Goal: Complete application form: Complete application form

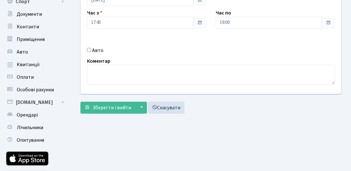
scroll to position [112, 0]
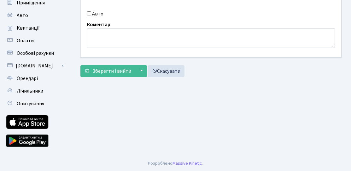
click at [96, 13] on label "Авто" at bounding box center [97, 14] width 11 height 8
click at [91, 13] on input "Авто" at bounding box center [89, 13] width 4 height 4
checkbox input "true"
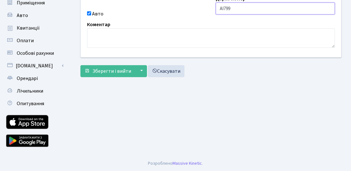
type input "AI7998OM"
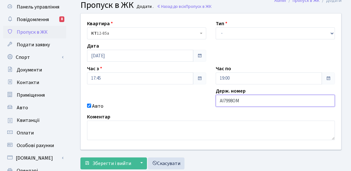
scroll to position [0, 0]
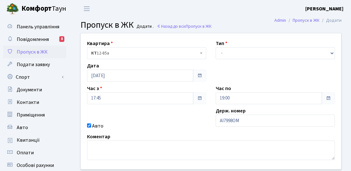
click at [229, 73] on div "Квартира <b>КТ</b>&nbsp;&nbsp;&nbsp;&nbsp;12-85а КТ 12-85а Тип - Доставка Таксі…" at bounding box center [211, 101] width 270 height 136
click at [235, 57] on select "- Доставка Таксі Гості Сервіс" at bounding box center [275, 53] width 119 height 12
select select "3"
click at [216, 47] on select "- Доставка Таксі Гості Сервіс" at bounding box center [275, 53] width 119 height 12
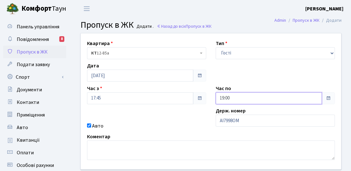
click at [237, 93] on input "19:00" at bounding box center [269, 98] width 106 height 12
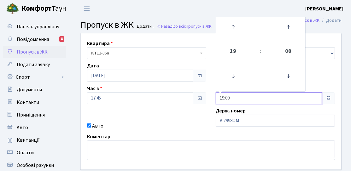
click at [234, 39] on td at bounding box center [233, 26] width 32 height 27
click at [229, 35] on icon at bounding box center [233, 26] width 17 height 17
type input "21:00"
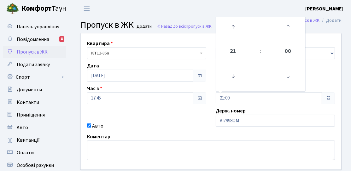
click at [199, 109] on div "Квартира <b>КТ</b>&nbsp;&nbsp;&nbsp;&nbsp;12-85а КТ 12-85а Тип - Доставка Таксі…" at bounding box center [211, 101] width 270 height 136
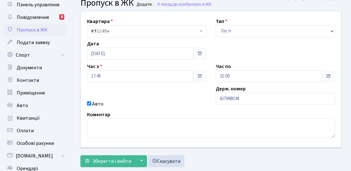
scroll to position [32, 0]
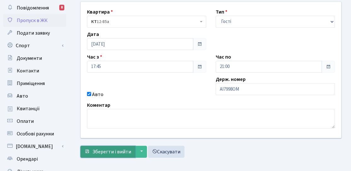
click at [112, 150] on span "Зберегти і вийти" at bounding box center [111, 152] width 39 height 7
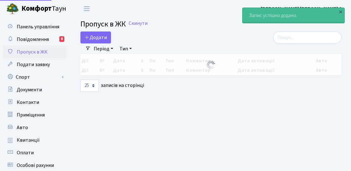
select select "25"
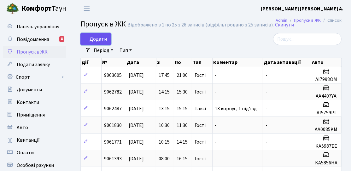
click at [106, 36] on span "Додати" at bounding box center [96, 39] width 22 height 7
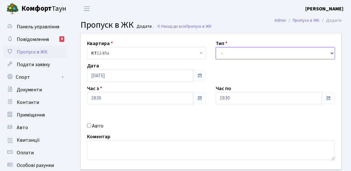
drag, startPoint x: 272, startPoint y: 50, endPoint x: 264, endPoint y: 58, distance: 11.4
click at [272, 50] on select "- Доставка Таксі Гості Сервіс" at bounding box center [275, 53] width 119 height 12
select select "3"
click at [216, 47] on select "- Доставка Таксі Гості Сервіс" at bounding box center [275, 53] width 119 height 12
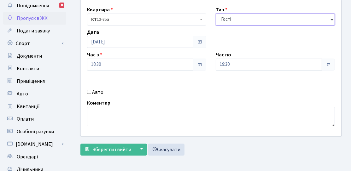
scroll to position [63, 0]
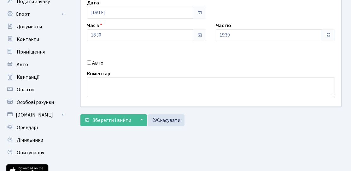
click at [95, 64] on label "Авто" at bounding box center [97, 63] width 11 height 8
click at [91, 64] on input "Авто" at bounding box center [89, 63] width 4 height 4
checkbox input "true"
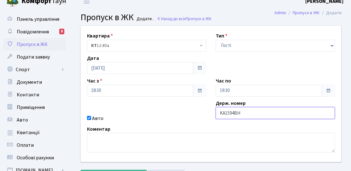
scroll to position [0, 0]
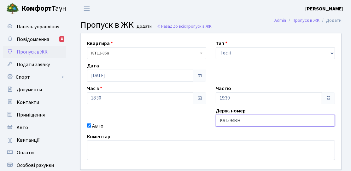
type input "KA1594BH"
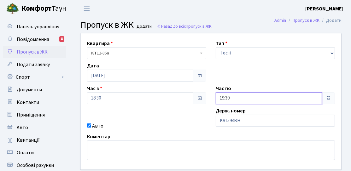
click at [243, 103] on input "19:30" at bounding box center [269, 98] width 106 height 12
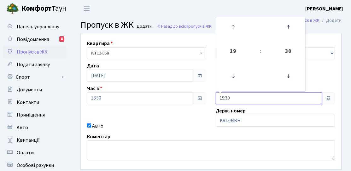
click at [240, 37] on link at bounding box center [233, 26] width 19 height 23
click at [234, 32] on icon at bounding box center [233, 26] width 17 height 17
click at [241, 79] on icon at bounding box center [233, 76] width 17 height 17
drag, startPoint x: 298, startPoint y: 70, endPoint x: 292, endPoint y: 71, distance: 6.2
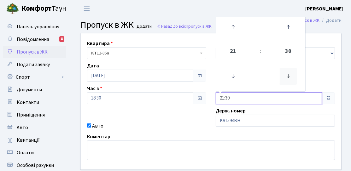
click at [298, 70] on td at bounding box center [288, 76] width 32 height 27
click at [291, 72] on icon at bounding box center [288, 76] width 17 height 17
type input "21:00"
click at [205, 121] on div "Квартира <b>КТ</b>&nbsp;&nbsp;&nbsp;&nbsp;12-85а КТ 12-85а Тип - Доставка Таксі…" at bounding box center [211, 101] width 270 height 136
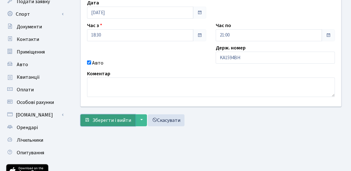
click at [102, 124] on button "Зберегти і вийти" at bounding box center [107, 121] width 55 height 12
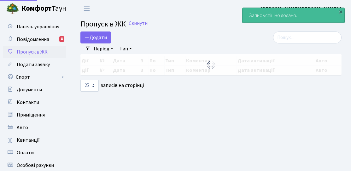
select select "25"
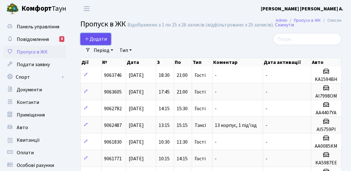
click at [99, 41] on span "Додати" at bounding box center [96, 39] width 22 height 7
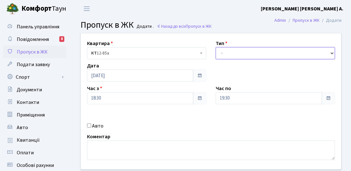
click at [262, 51] on select "- Доставка Таксі Гості Сервіс" at bounding box center [275, 53] width 119 height 12
select select "3"
click at [216, 47] on select "- Доставка Таксі Гості Сервіс" at bounding box center [275, 53] width 119 height 12
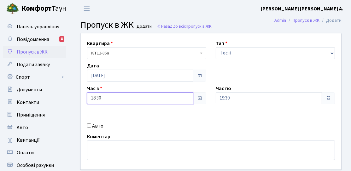
click at [174, 102] on input "18:30" at bounding box center [140, 98] width 106 height 12
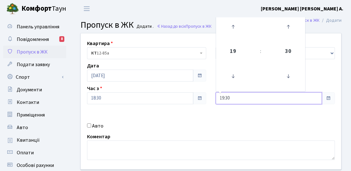
click at [262, 97] on input "19:30" at bounding box center [269, 98] width 106 height 12
click at [236, 24] on icon at bounding box center [233, 26] width 17 height 17
click at [281, 82] on icon at bounding box center [288, 76] width 17 height 17
click at [285, 77] on icon at bounding box center [288, 76] width 17 height 17
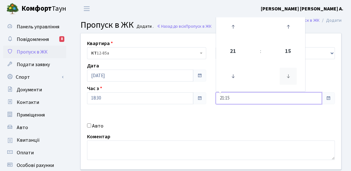
type input "21:00"
click at [197, 129] on div "Авто" at bounding box center [146, 126] width 129 height 8
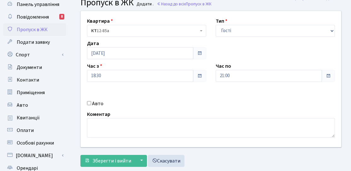
scroll to position [32, 0]
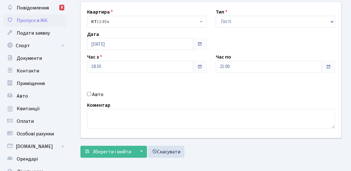
click at [96, 93] on label "Авто" at bounding box center [97, 95] width 11 height 8
click at [91, 93] on input "Авто" at bounding box center [89, 94] width 4 height 4
checkbox input "true"
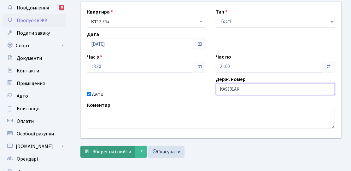
type input "KA9301AK"
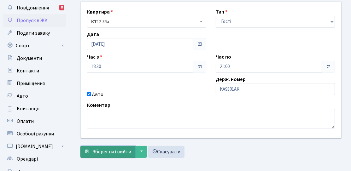
click at [110, 152] on span "Зберегти і вийти" at bounding box center [111, 152] width 39 height 7
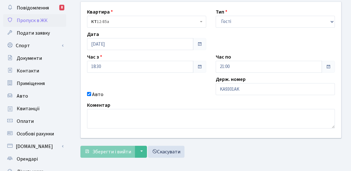
scroll to position [9, 0]
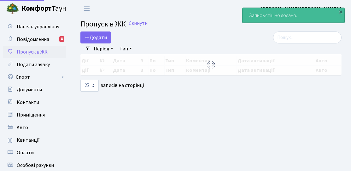
select select "25"
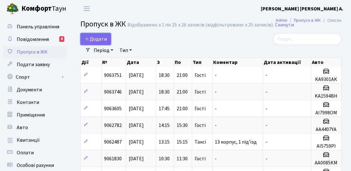
click at [98, 40] on span "Додати" at bounding box center [96, 39] width 22 height 7
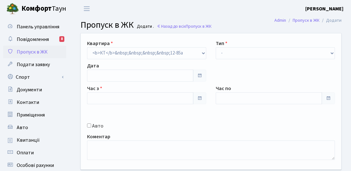
type input "[DATE]"
type input "18:30"
type input "19:30"
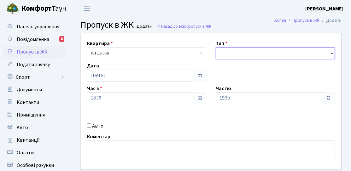
click at [244, 54] on select "- Доставка Таксі Гості Сервіс" at bounding box center [275, 53] width 119 height 12
select select "3"
click at [216, 47] on select "- Доставка Таксі Гості Сервіс" at bounding box center [275, 53] width 119 height 12
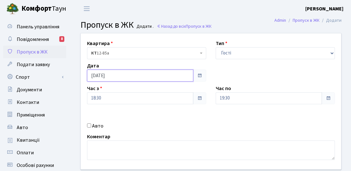
click at [117, 76] on input "[DATE]" at bounding box center [140, 76] width 106 height 12
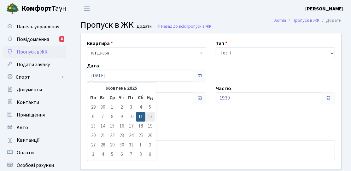
click at [151, 118] on td "12" at bounding box center [149, 116] width 9 height 9
type input "[DATE]"
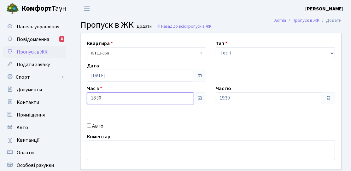
click at [107, 99] on input "18:30" at bounding box center [140, 98] width 106 height 12
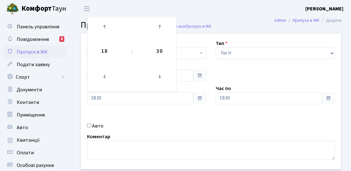
click at [146, 131] on div "Квартира <b>КТ</b>&nbsp;&nbsp;&nbsp;&nbsp;12-85а КТ 12-85а Тип - Доставка Таксі…" at bounding box center [211, 101] width 270 height 136
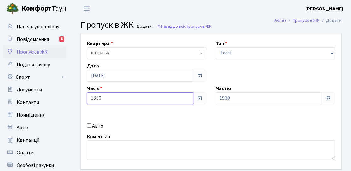
click at [115, 93] on input "18:30" at bounding box center [140, 98] width 106 height 12
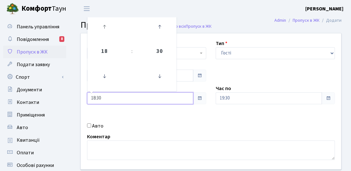
click at [107, 37] on link at bounding box center [104, 26] width 19 height 23
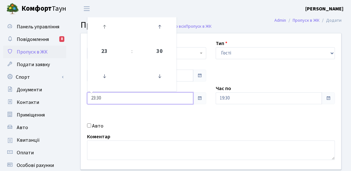
click at [107, 37] on link at bounding box center [104, 26] width 19 height 23
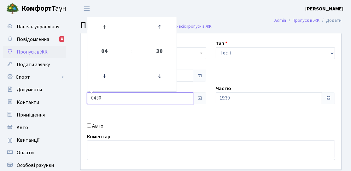
click at [107, 37] on link at bounding box center [104, 26] width 19 height 23
click at [156, 74] on icon at bounding box center [159, 76] width 17 height 17
type input "06:00"
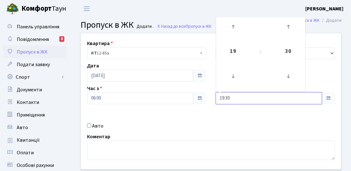
click at [284, 98] on input "19:30" at bounding box center [269, 98] width 106 height 12
click at [238, 35] on icon at bounding box center [233, 26] width 17 height 17
click at [292, 73] on icon at bounding box center [288, 76] width 17 height 17
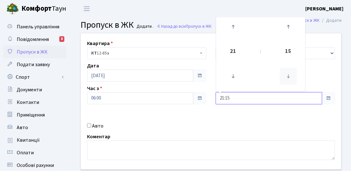
type input "21:00"
click at [186, 126] on div "Авто" at bounding box center [146, 126] width 129 height 8
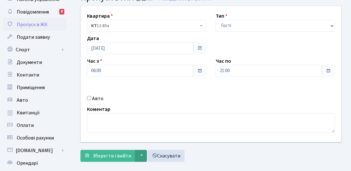
scroll to position [63, 0]
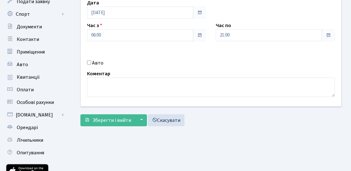
click at [94, 113] on form "Квартира <b>КТ</b>&nbsp;&nbsp;&nbsp;&nbsp;12-85а КТ 12-85а Тип - Доставка Таксі…" at bounding box center [210, 48] width 261 height 156
click at [98, 120] on span "Зберегти і вийти" at bounding box center [111, 120] width 39 height 7
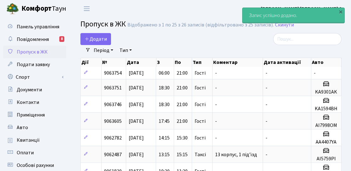
select select "25"
